Goal: Information Seeking & Learning: Learn about a topic

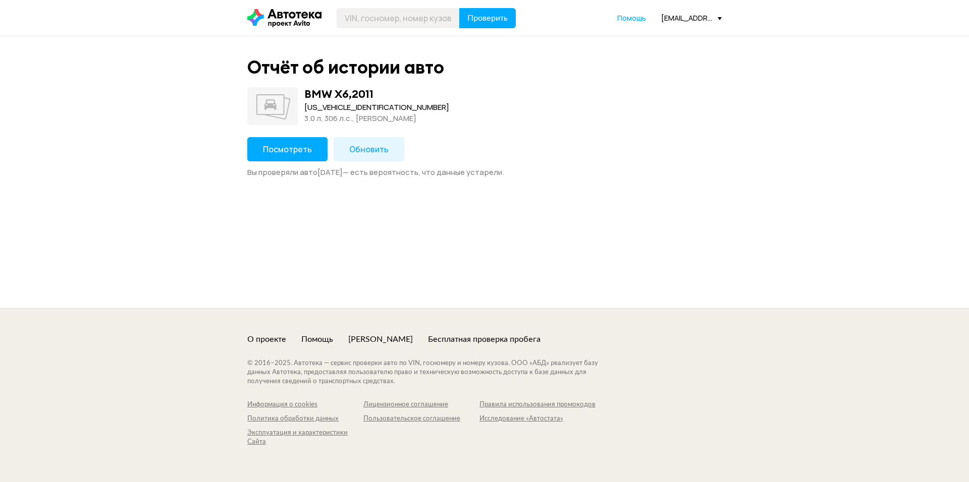
click at [281, 146] on span "Посмотреть" at bounding box center [287, 149] width 49 height 11
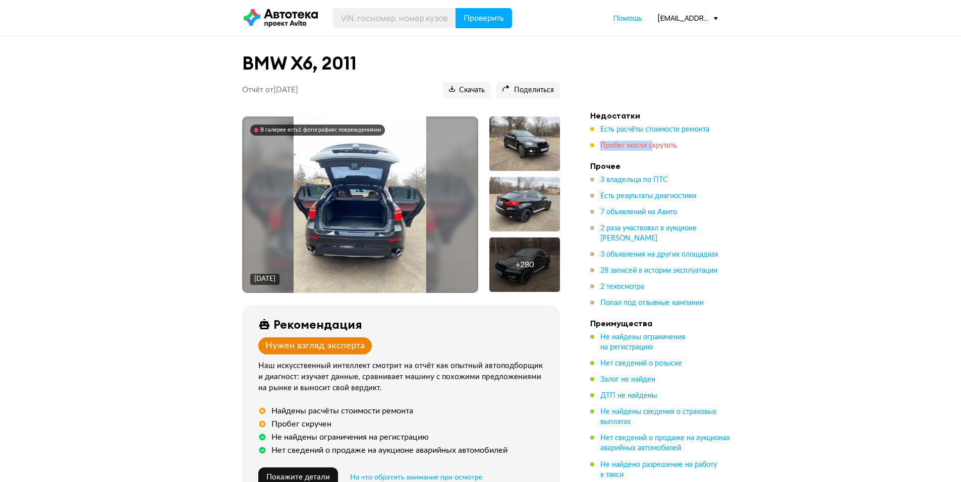
click at [652, 142] on span "Пробег могли скрутить" at bounding box center [638, 145] width 77 height 7
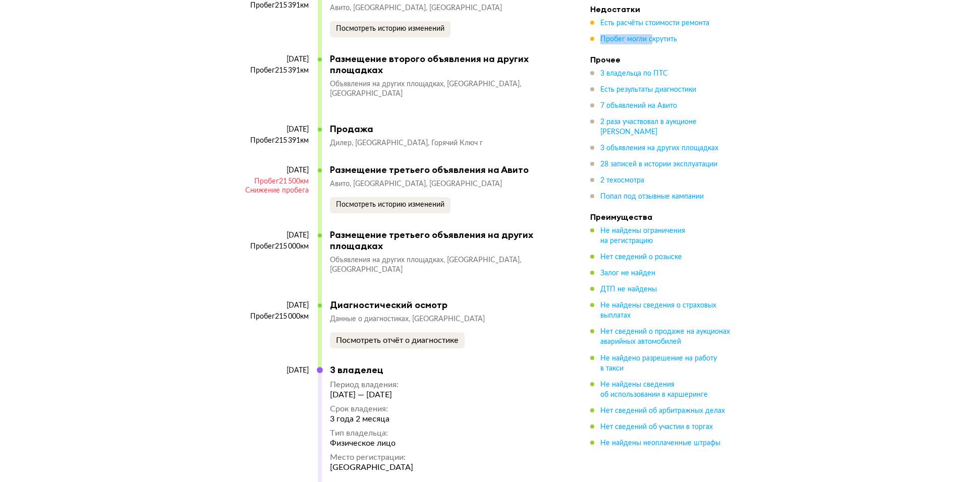
scroll to position [6692, 0]
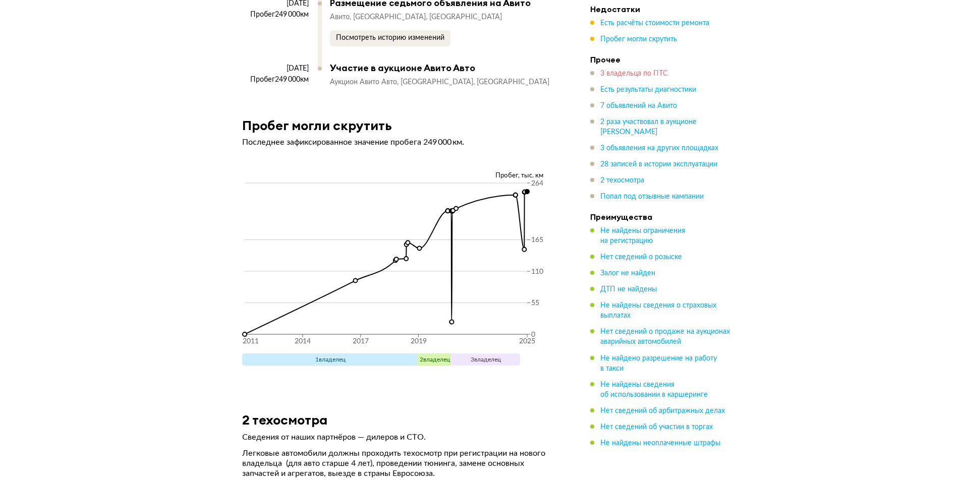
click at [625, 70] on span "3 владельца по ПТС" at bounding box center [634, 73] width 68 height 7
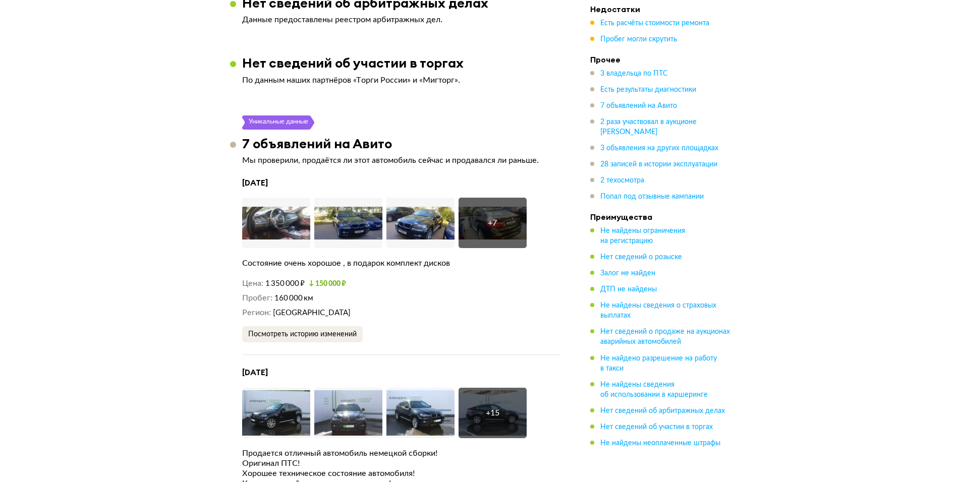
scroll to position [822, 0]
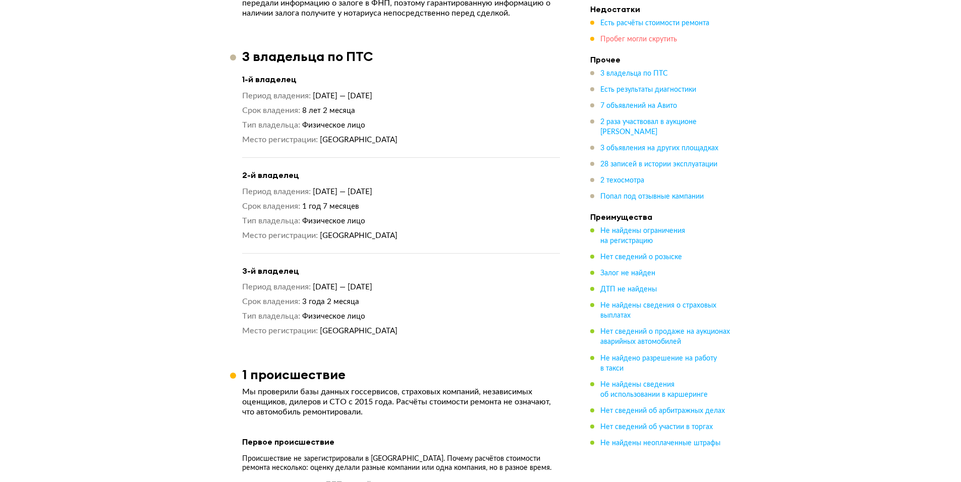
click at [628, 42] on span "Пробег могли скрутить" at bounding box center [638, 39] width 77 height 7
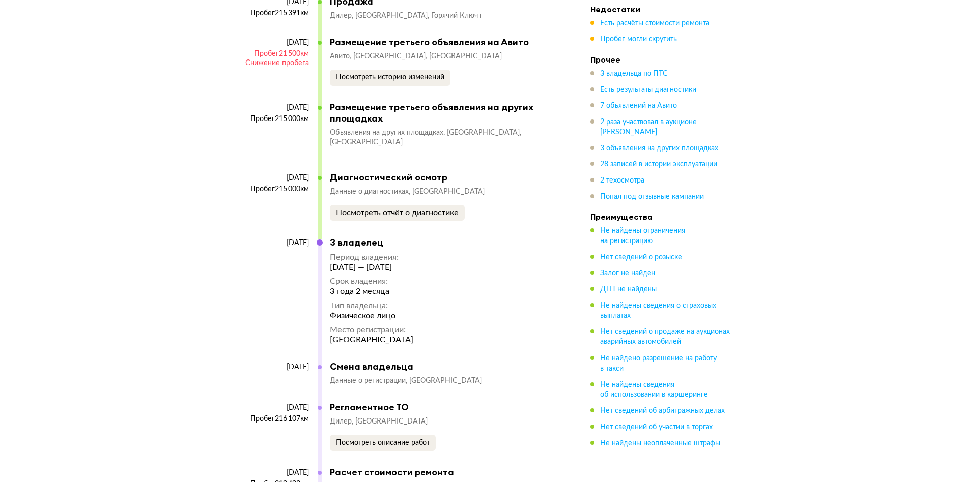
scroll to position [6746, 0]
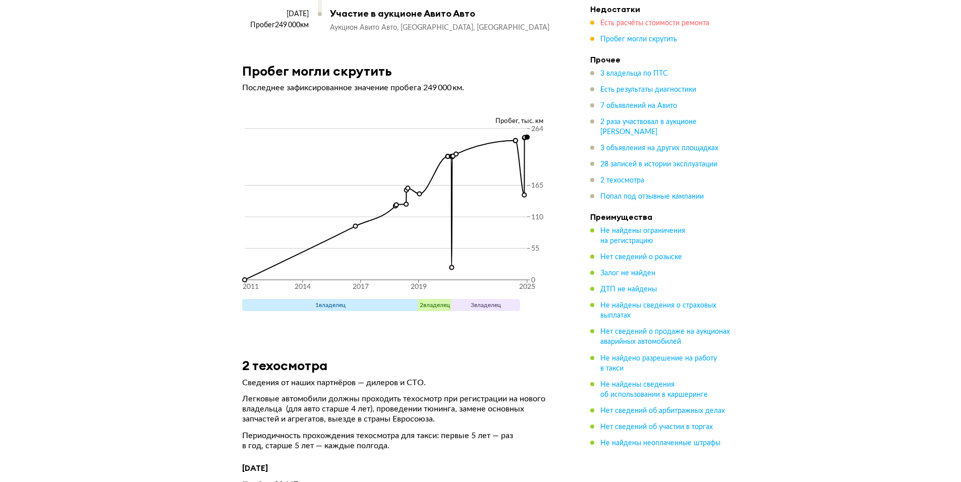
click at [632, 26] on span "Есть расчёты стоимости ремонта" at bounding box center [654, 23] width 109 height 7
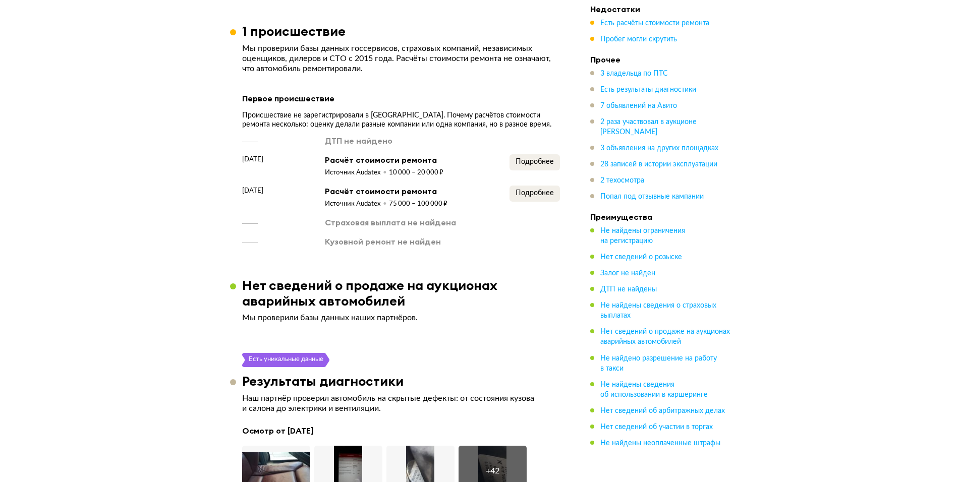
scroll to position [1165, 0]
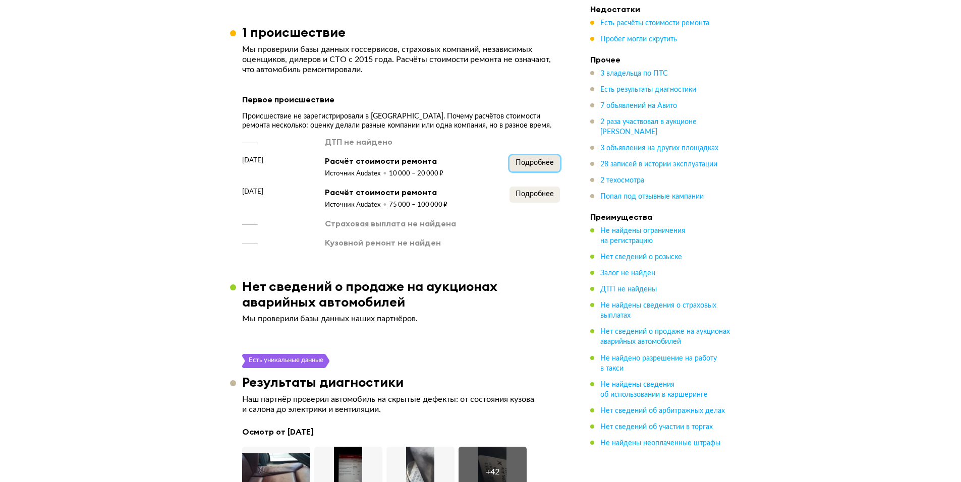
click at [534, 159] on span "Подробнее" at bounding box center [535, 162] width 38 height 7
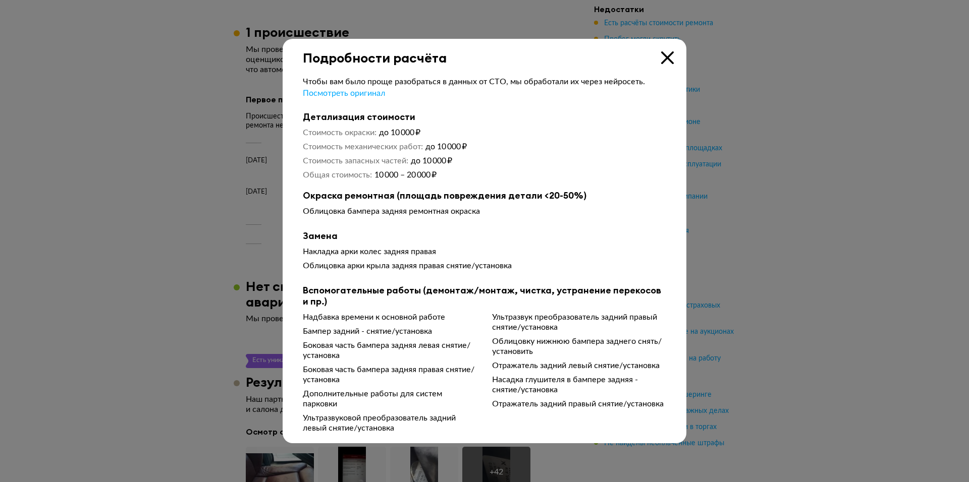
click at [766, 249] on div at bounding box center [484, 241] width 969 height 482
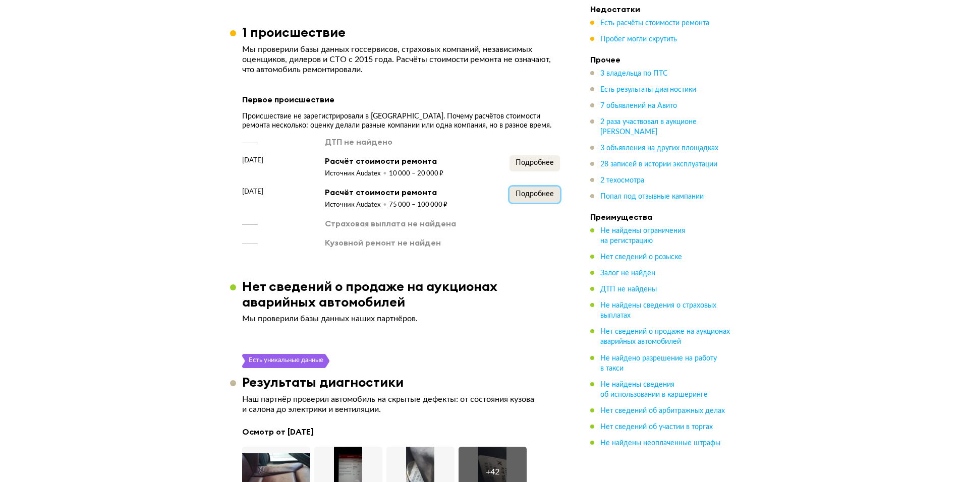
click at [537, 191] on span "Подробнее" at bounding box center [535, 194] width 38 height 7
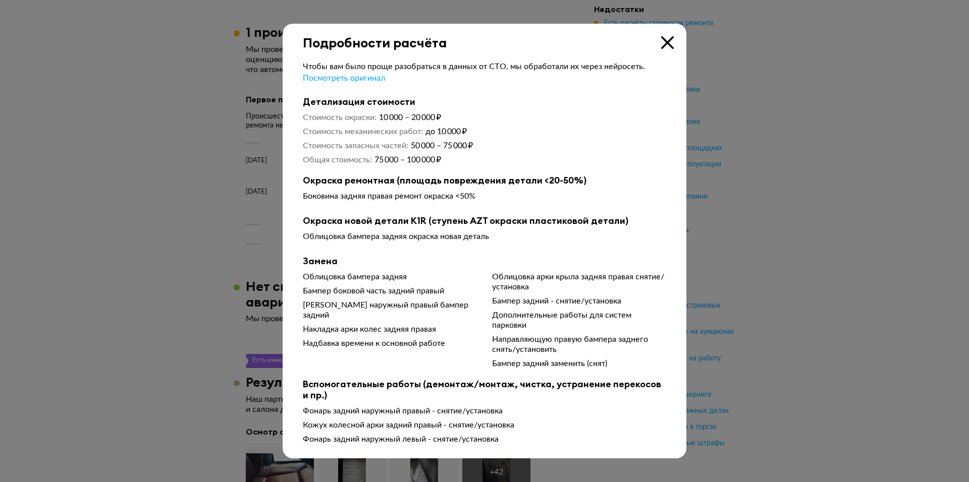
click at [743, 191] on div at bounding box center [484, 241] width 969 height 482
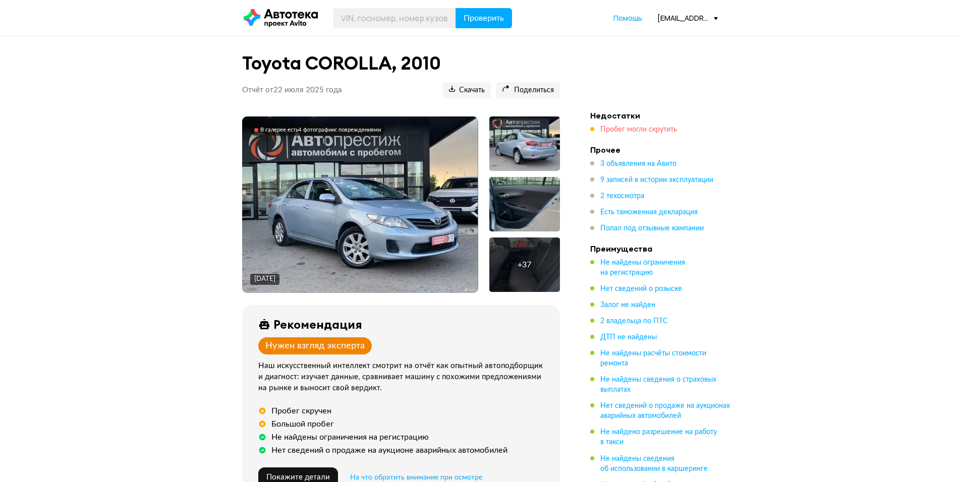
click at [644, 128] on span "Пробег могли скрутить" at bounding box center [638, 129] width 77 height 7
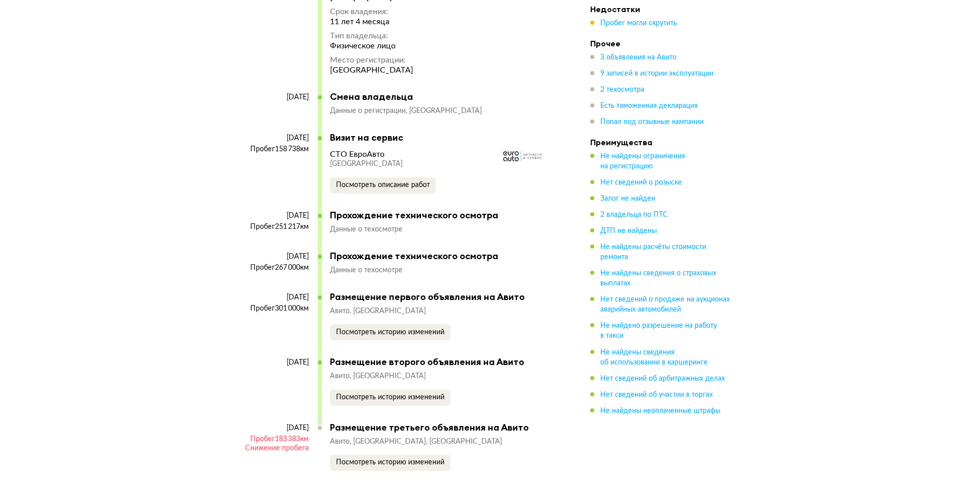
scroll to position [3249, 0]
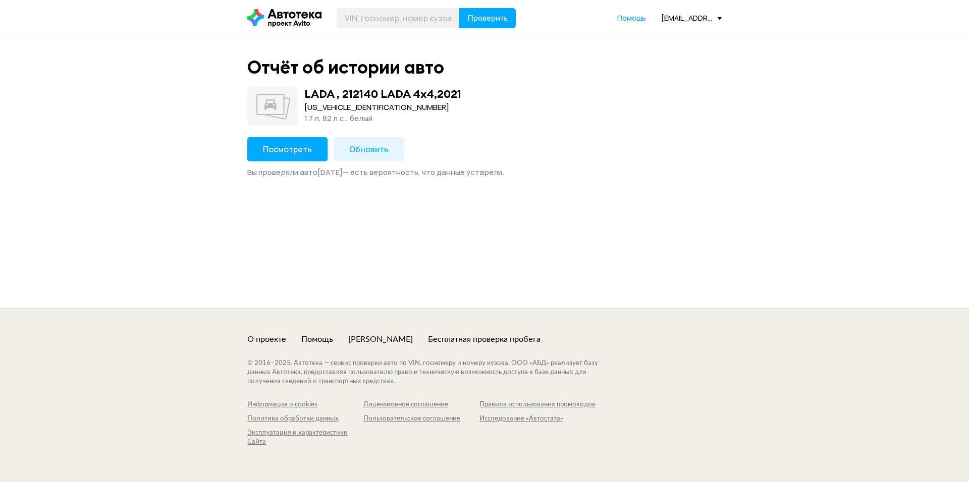
click at [280, 139] on button "Посмотреть" at bounding box center [287, 149] width 80 height 24
